Goal: Check status

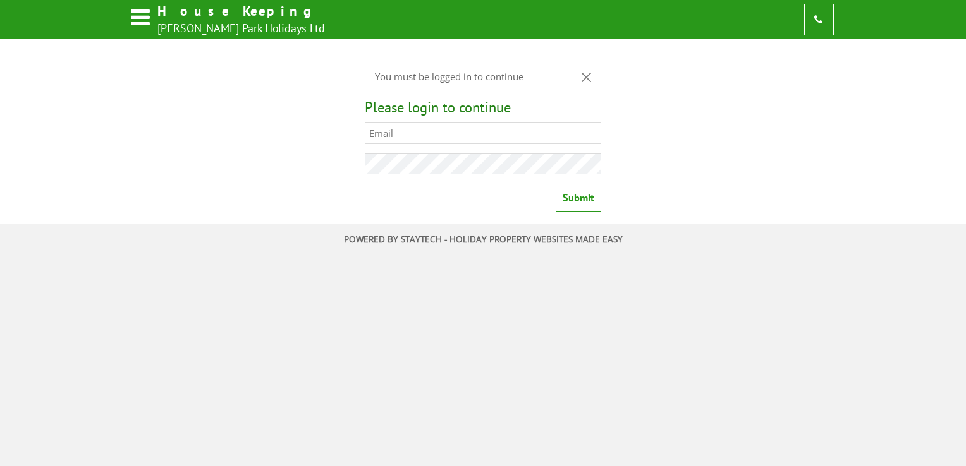
type input "[PERSON_NAME][EMAIL_ADDRESS][DOMAIN_NAME]"
click at [575, 205] on input "Submit" at bounding box center [579, 198] width 46 height 28
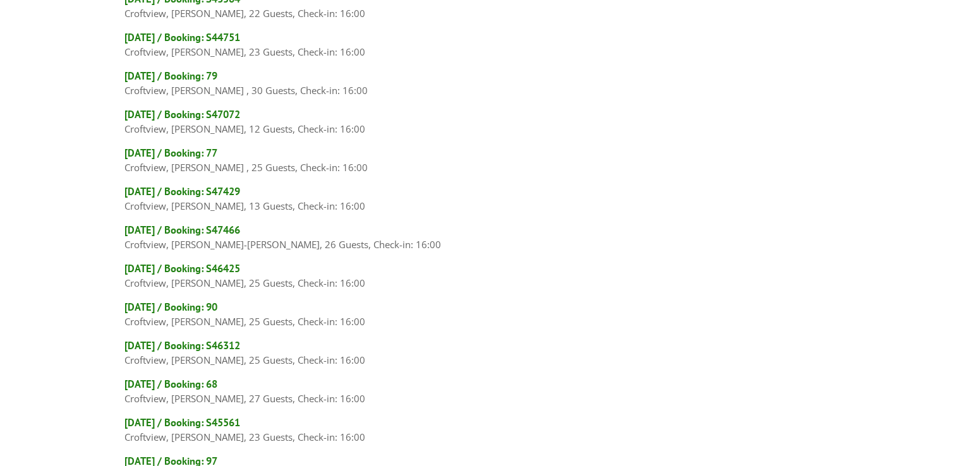
scroll to position [137, 0]
click at [267, 35] on h4 "[DATE] / Booking: S44751" at bounding box center [479, 37] width 708 height 14
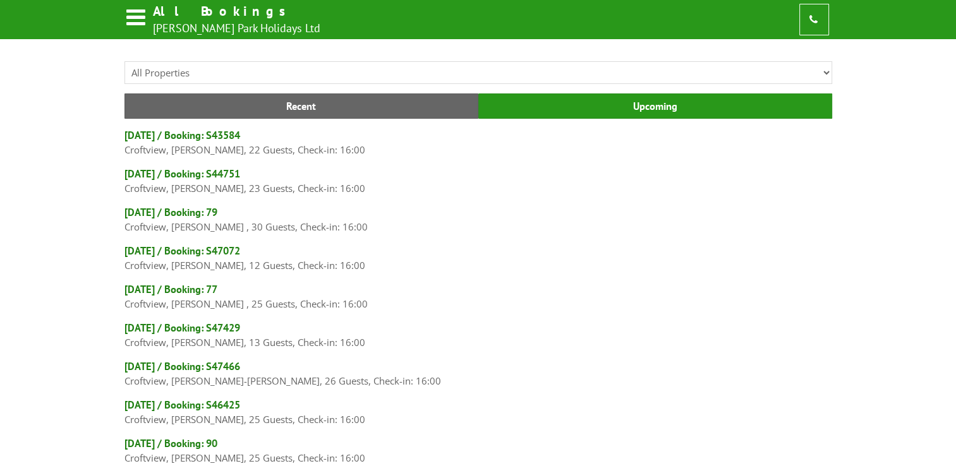
scroll to position [137, 0]
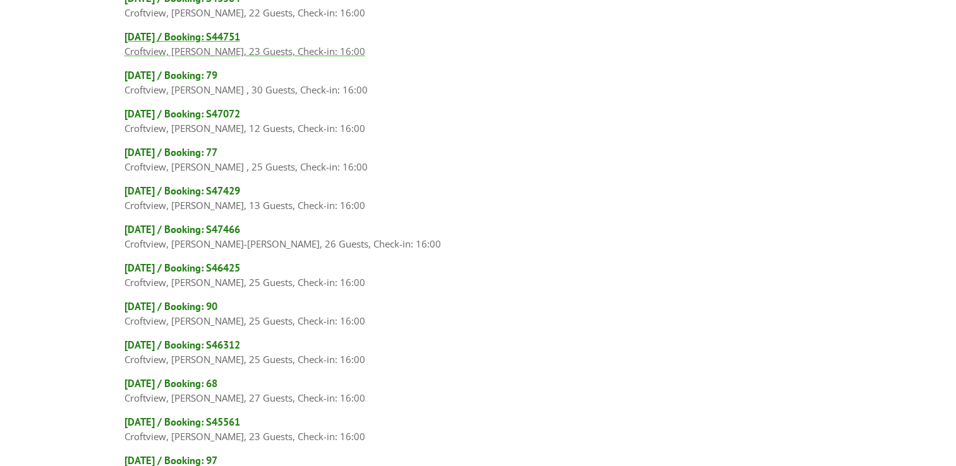
click at [177, 44] on p "Croftview, [PERSON_NAME], 23 Guests, Check-in: 16:00" at bounding box center [479, 51] width 708 height 15
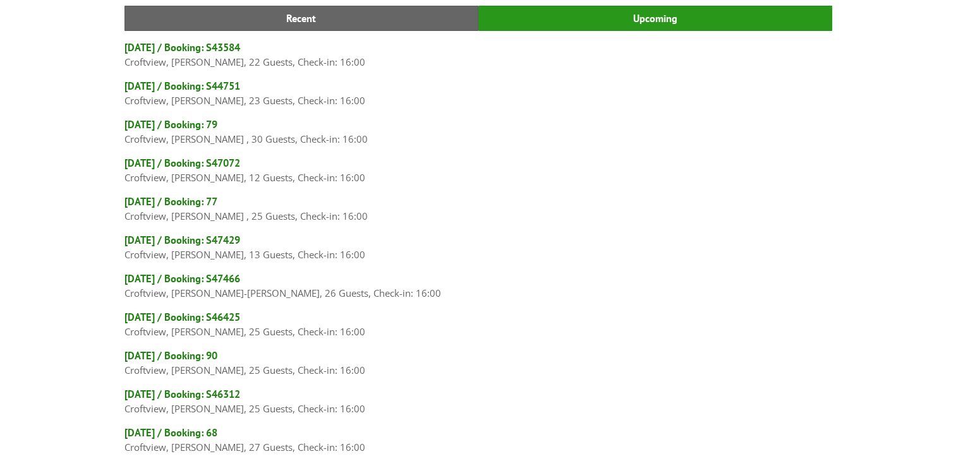
scroll to position [71, 0]
